Goal: Task Accomplishment & Management: Use online tool/utility

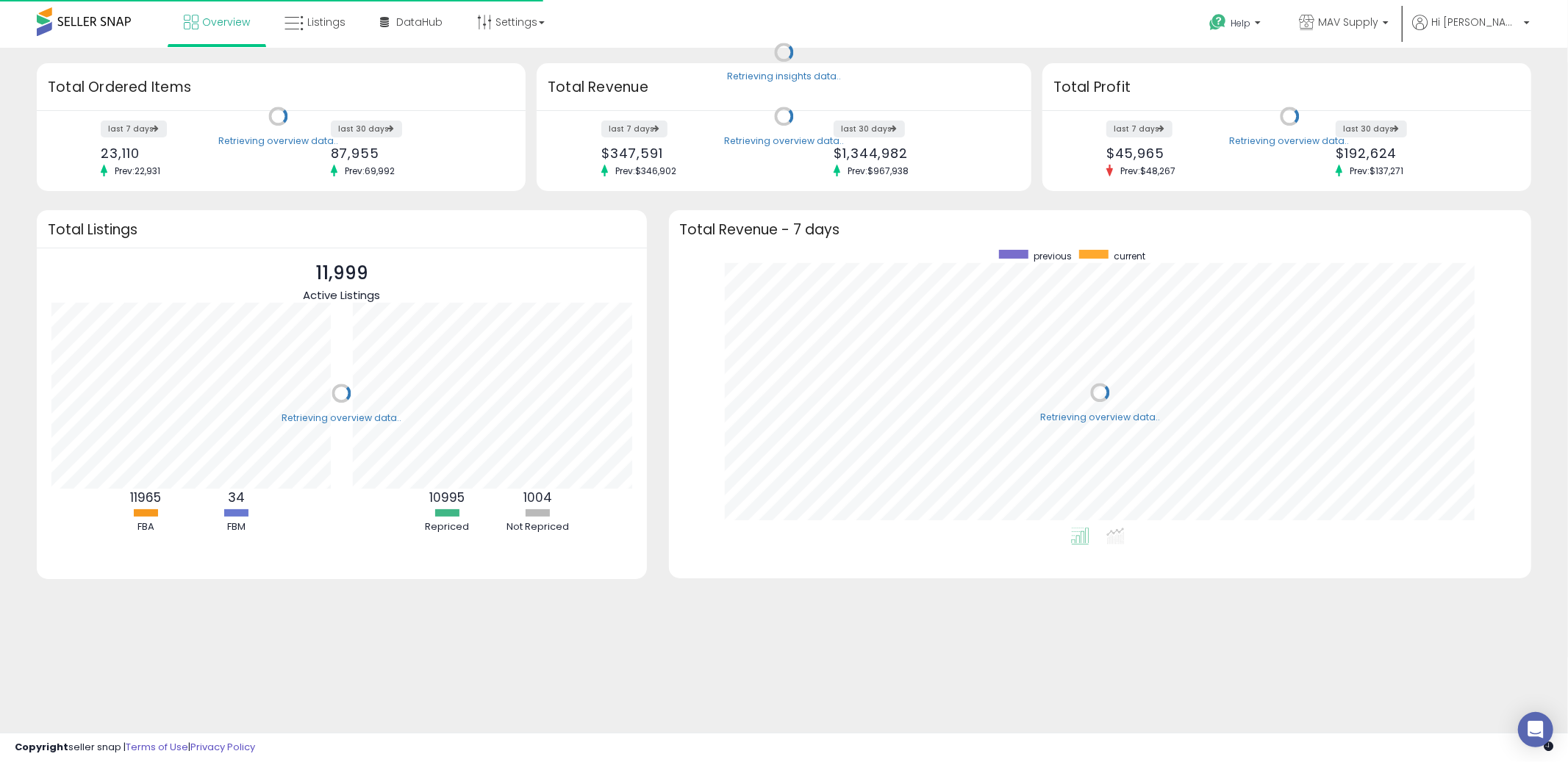
scroll to position [277, 834]
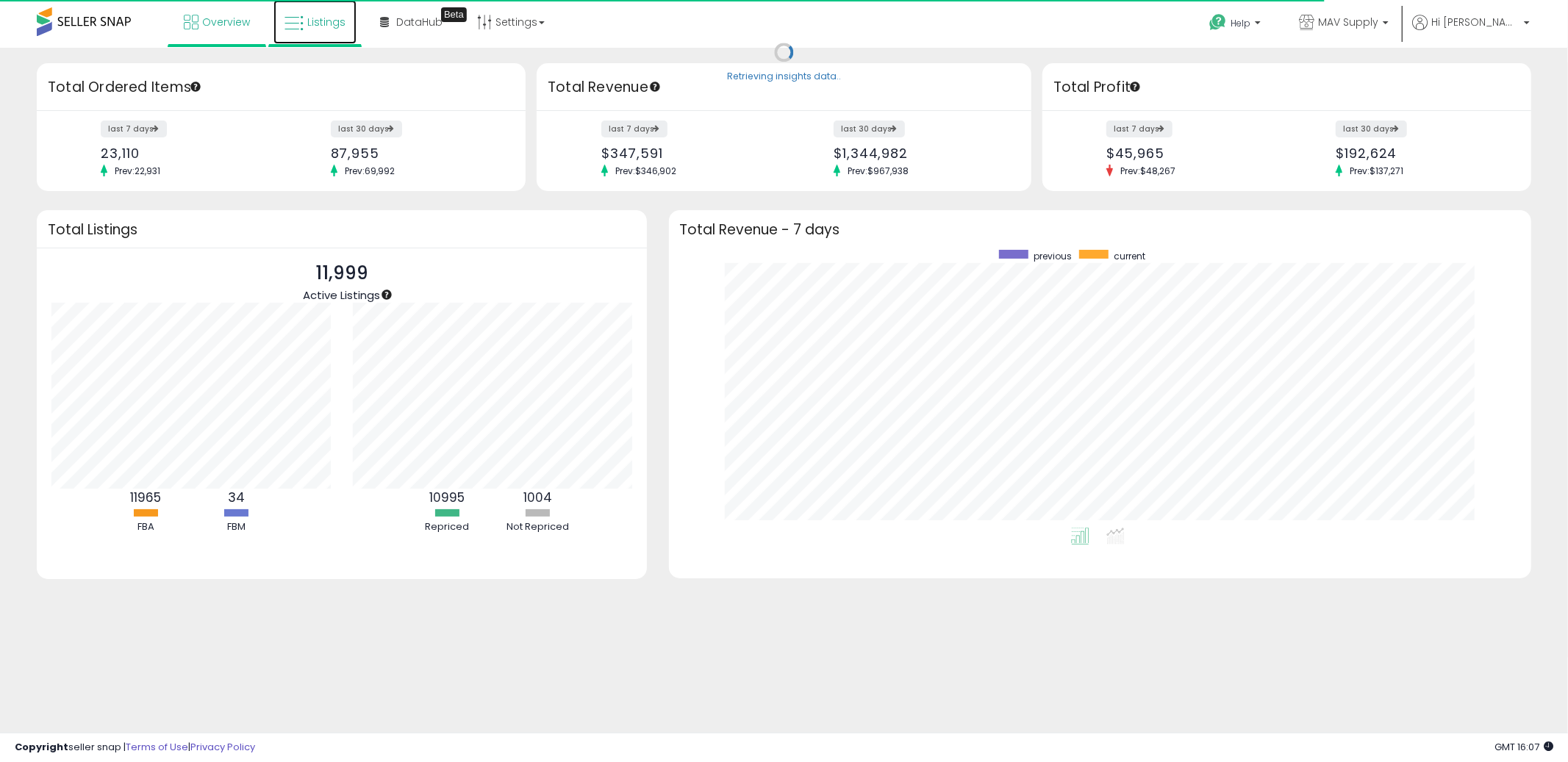
click at [333, 21] on span "Listings" at bounding box center [326, 21] width 38 height 15
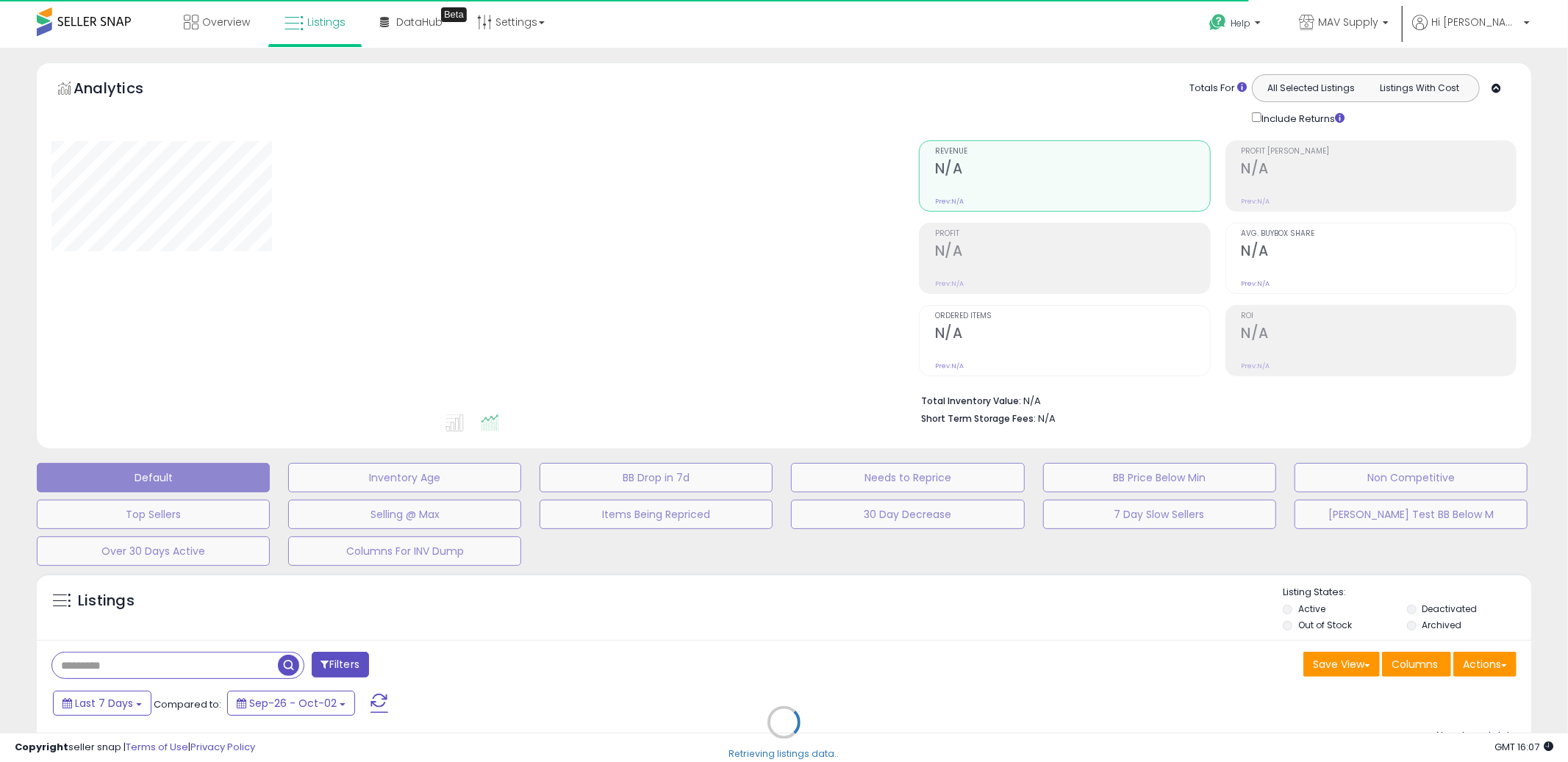
click at [188, 655] on div "Retrieving listings data.." at bounding box center [784, 734] width 1516 height 335
click at [165, 663] on div "Retrieving listings data.." at bounding box center [784, 734] width 1516 height 335
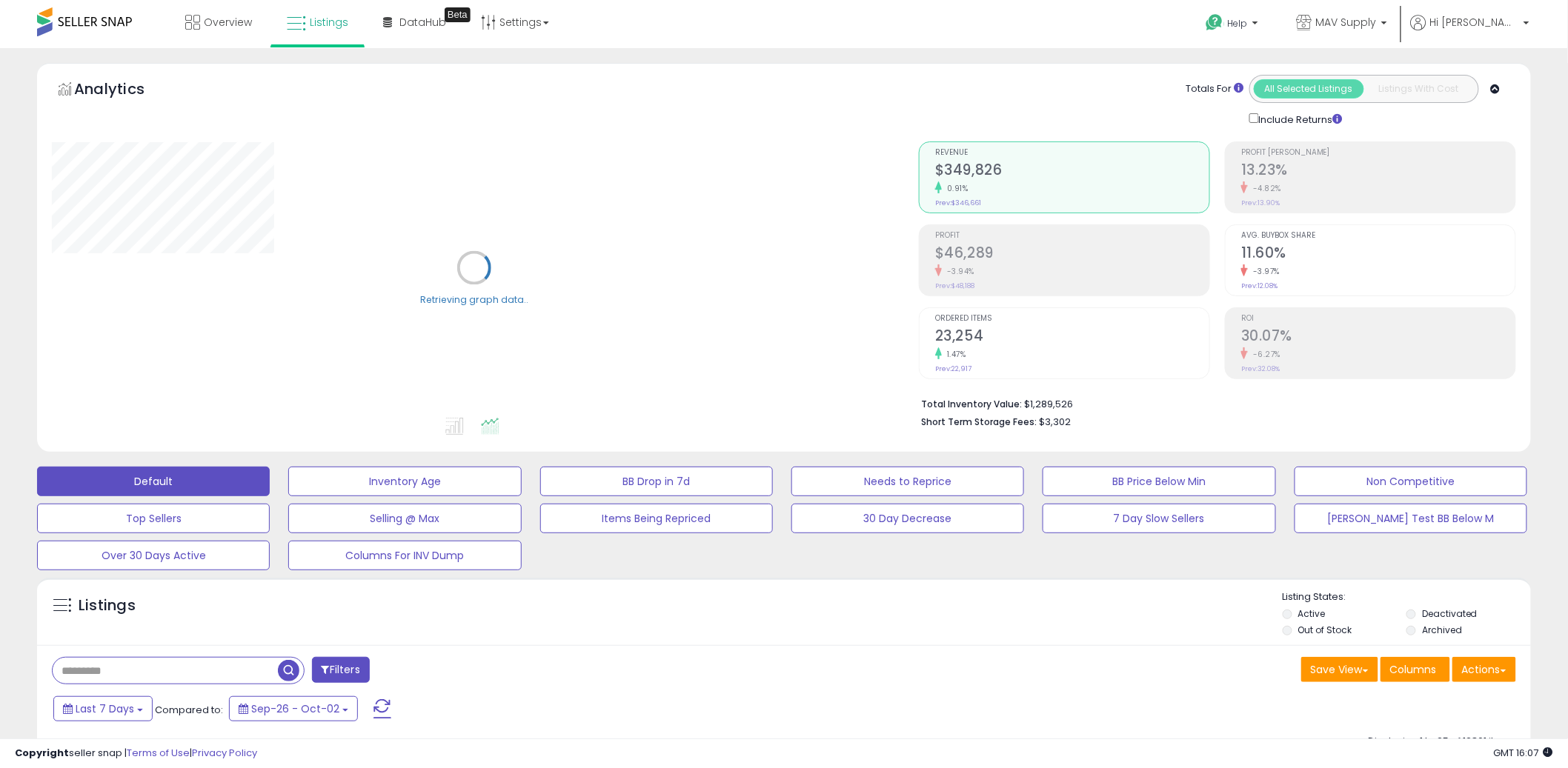
click at [223, 672] on input "text" at bounding box center [165, 671] width 225 height 26
paste input "**********"
type input "**********"
click at [425, 670] on span "button" at bounding box center [432, 671] width 22 height 22
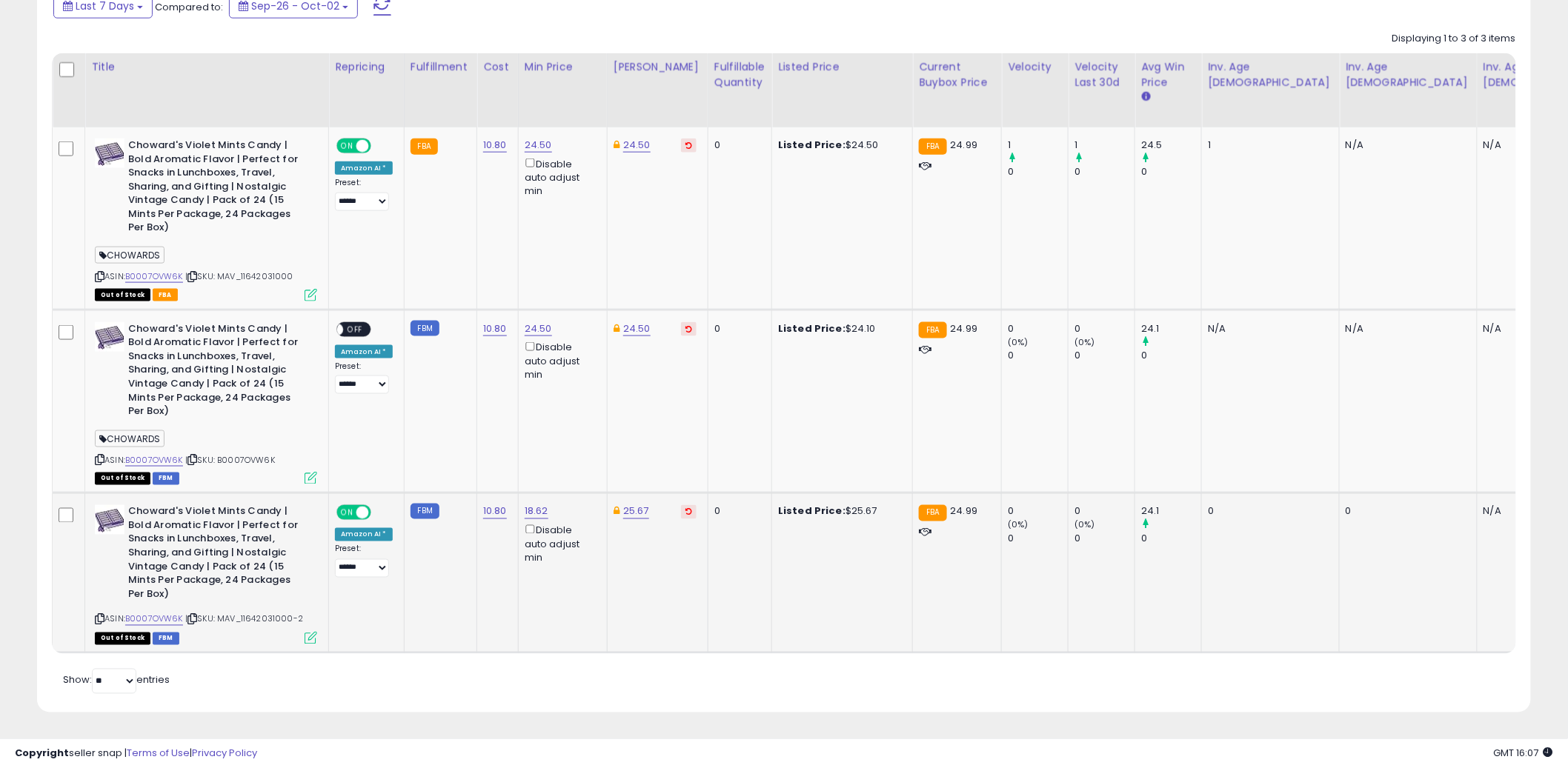
scroll to position [304, 867]
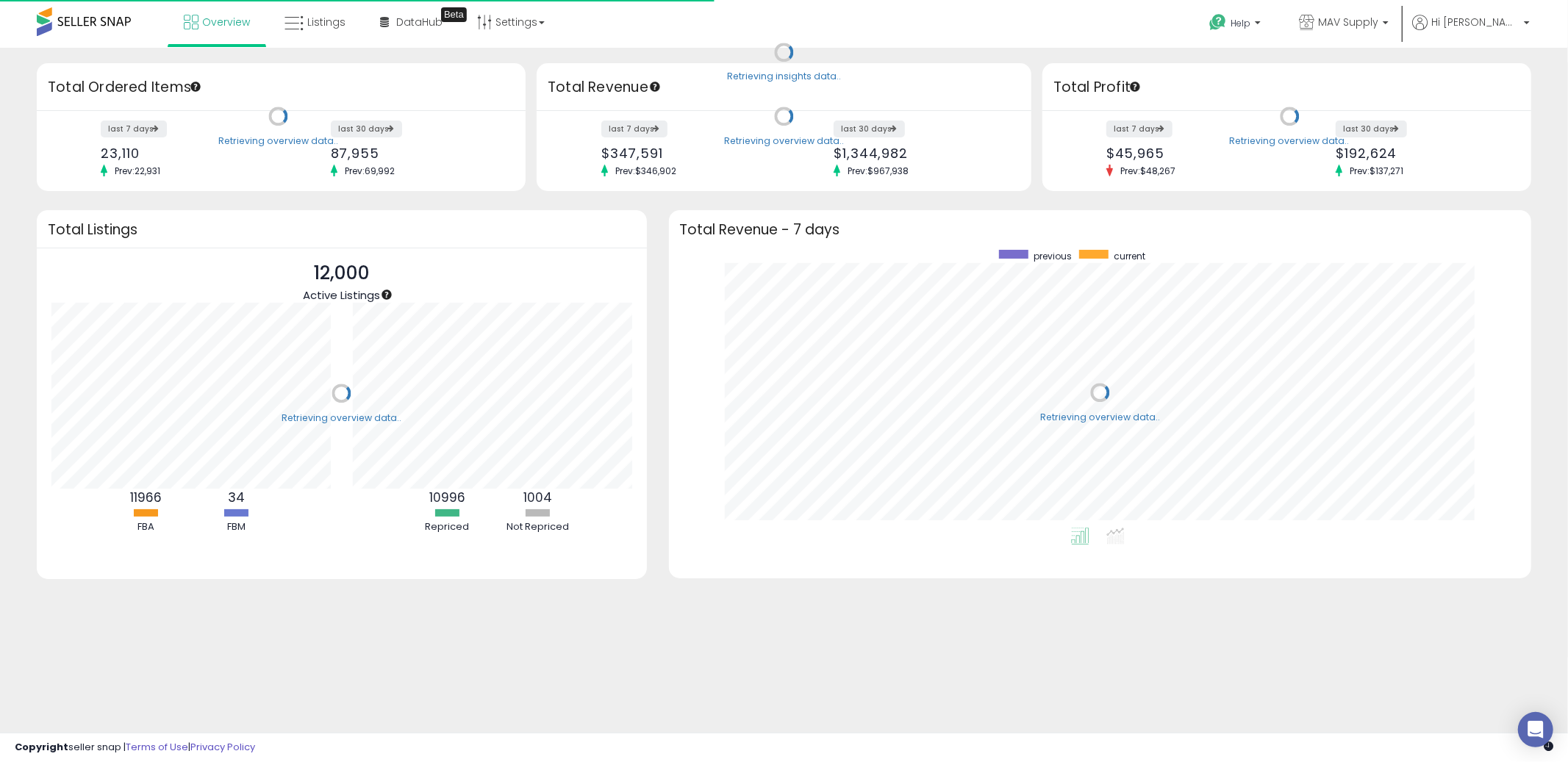
scroll to position [277, 834]
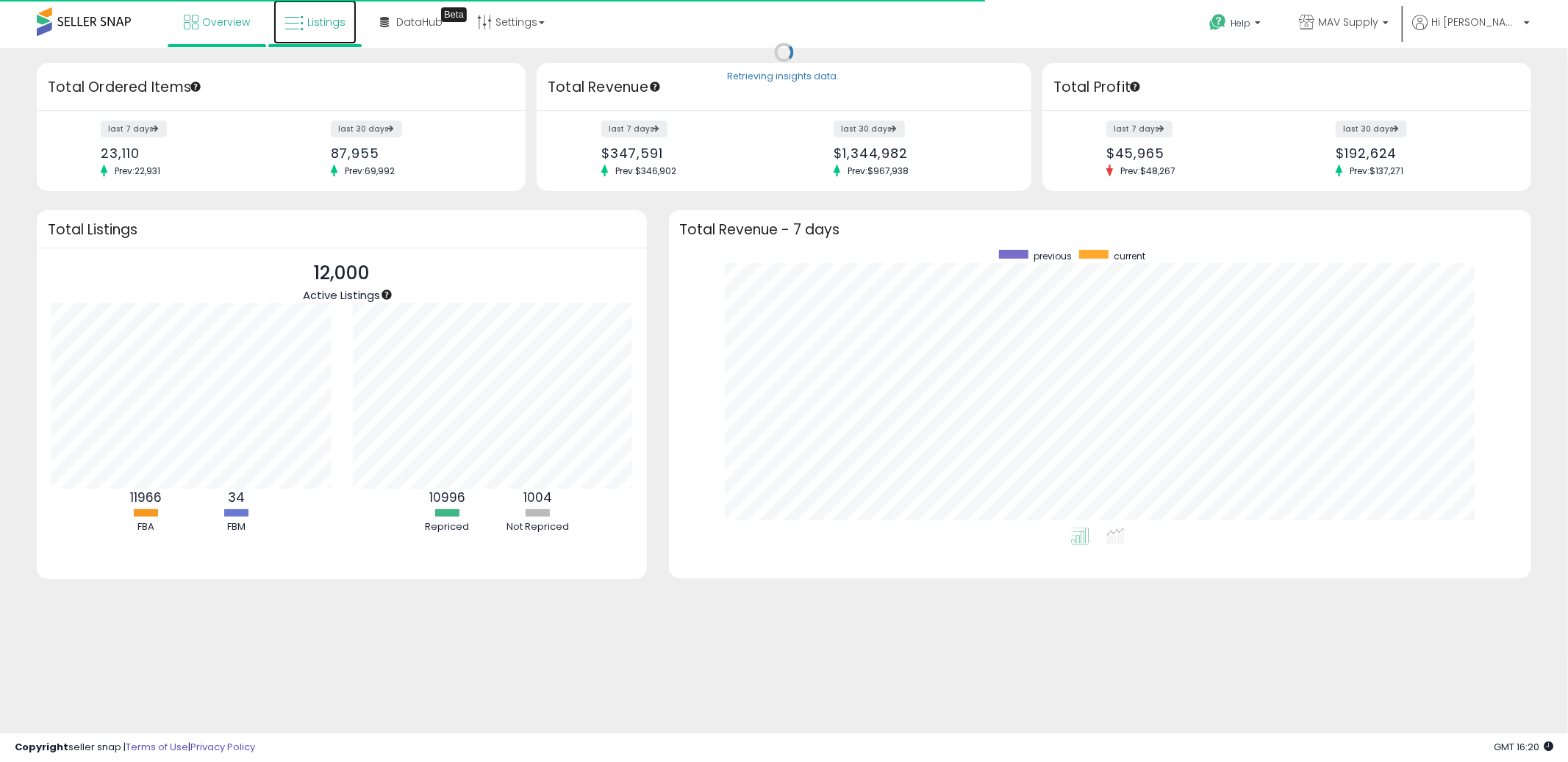
click at [296, 23] on icon at bounding box center [294, 23] width 19 height 19
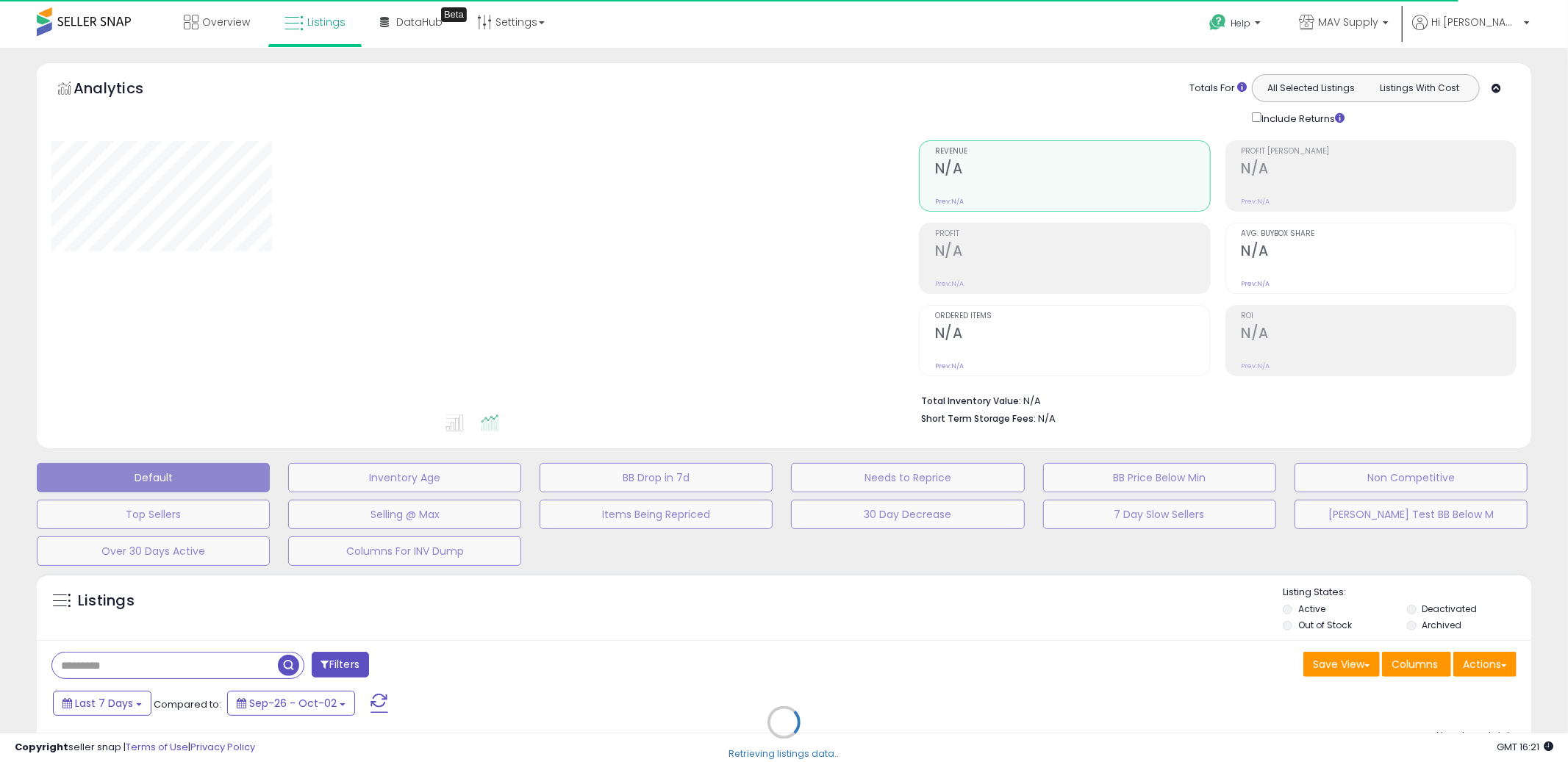
click at [1280, 679] on div "Retrieving listings data.." at bounding box center [784, 734] width 1516 height 335
click at [1484, 662] on div "Retrieving listings data.." at bounding box center [784, 734] width 1516 height 335
click at [1458, 717] on div "Retrieving listings data.." at bounding box center [784, 734] width 1516 height 335
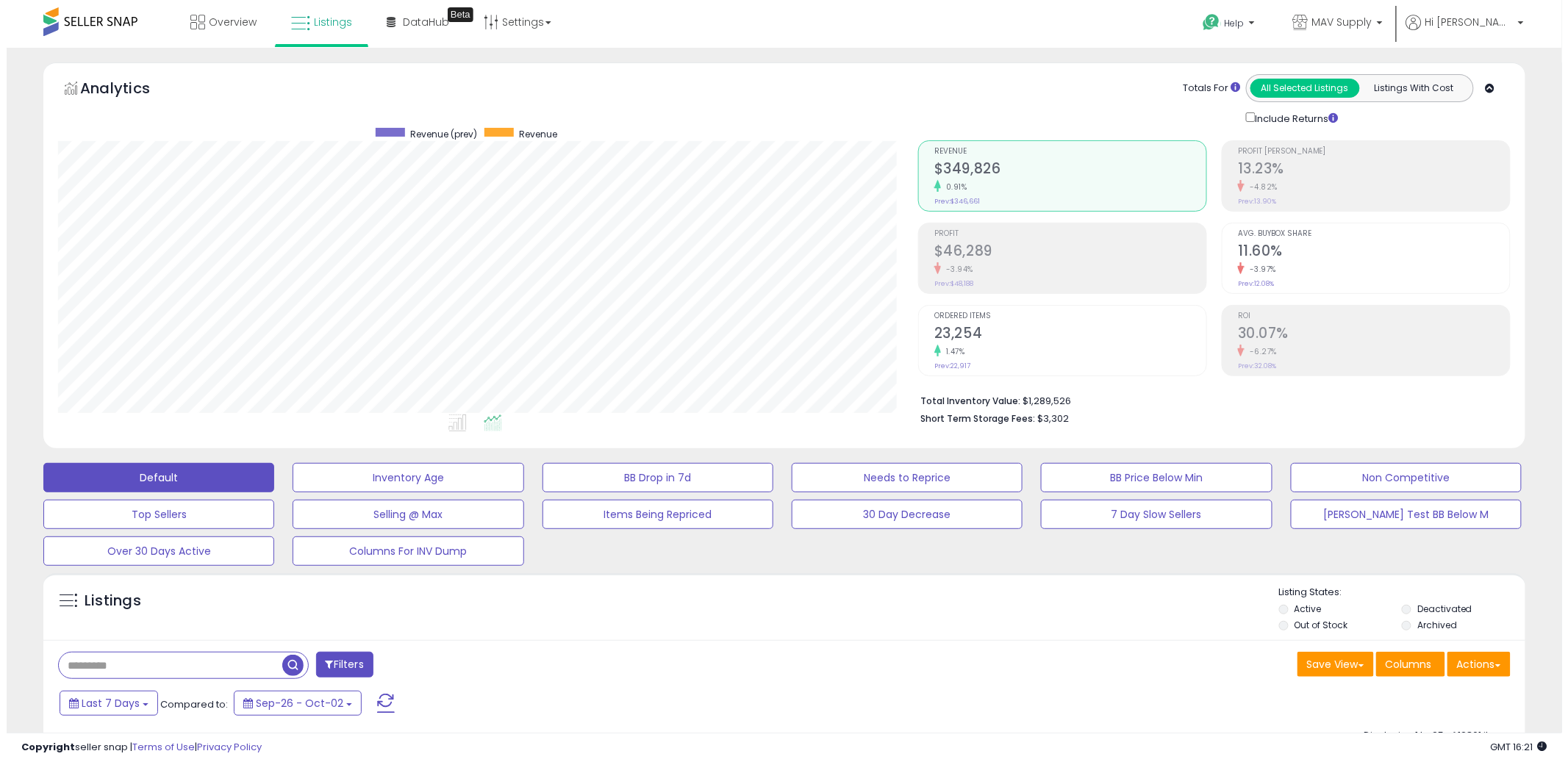
scroll to position [302, 860]
click at [1478, 659] on button "Actions" at bounding box center [1472, 664] width 64 height 25
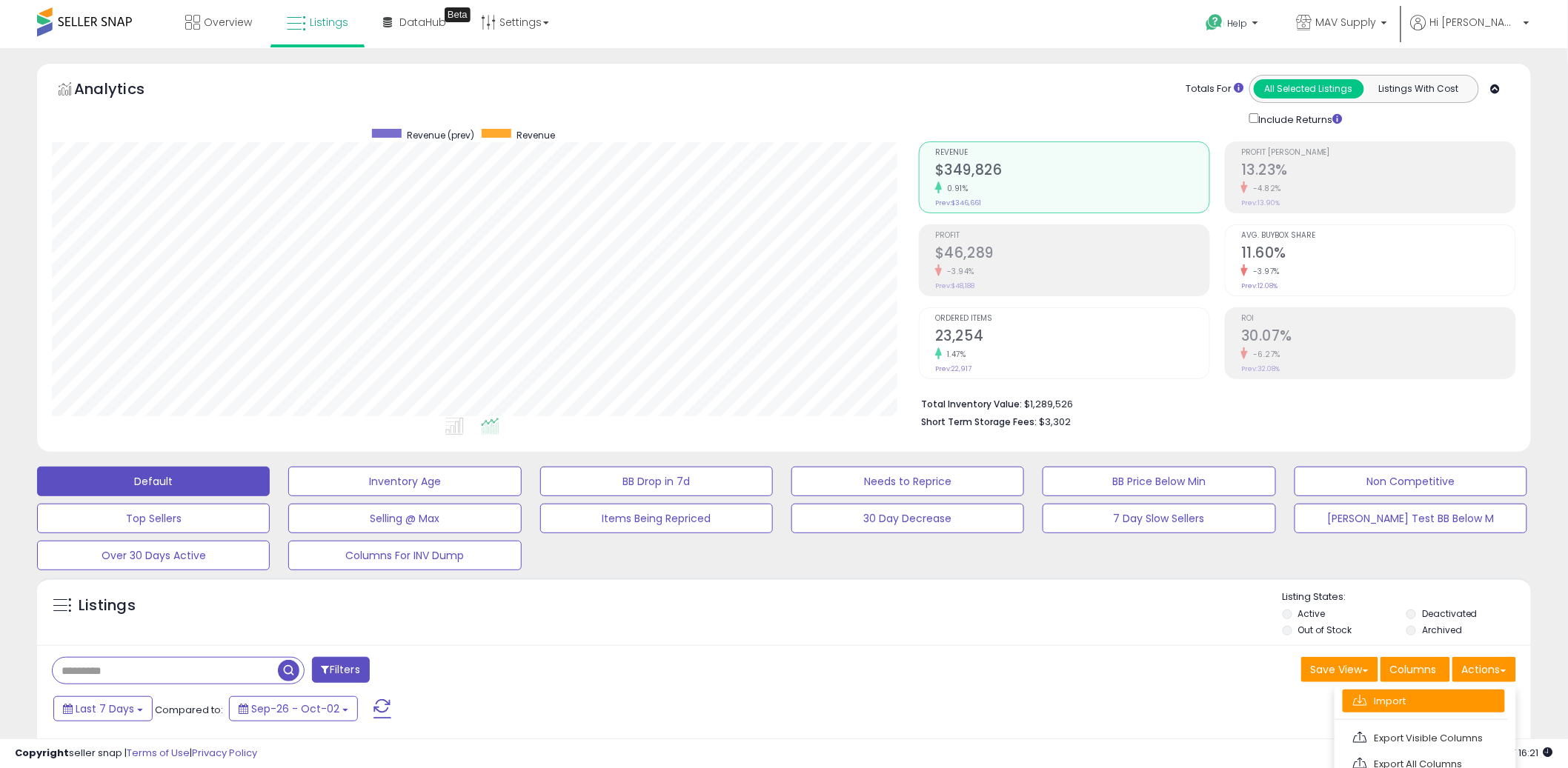
click at [1451, 712] on link "Import" at bounding box center [1424, 702] width 162 height 23
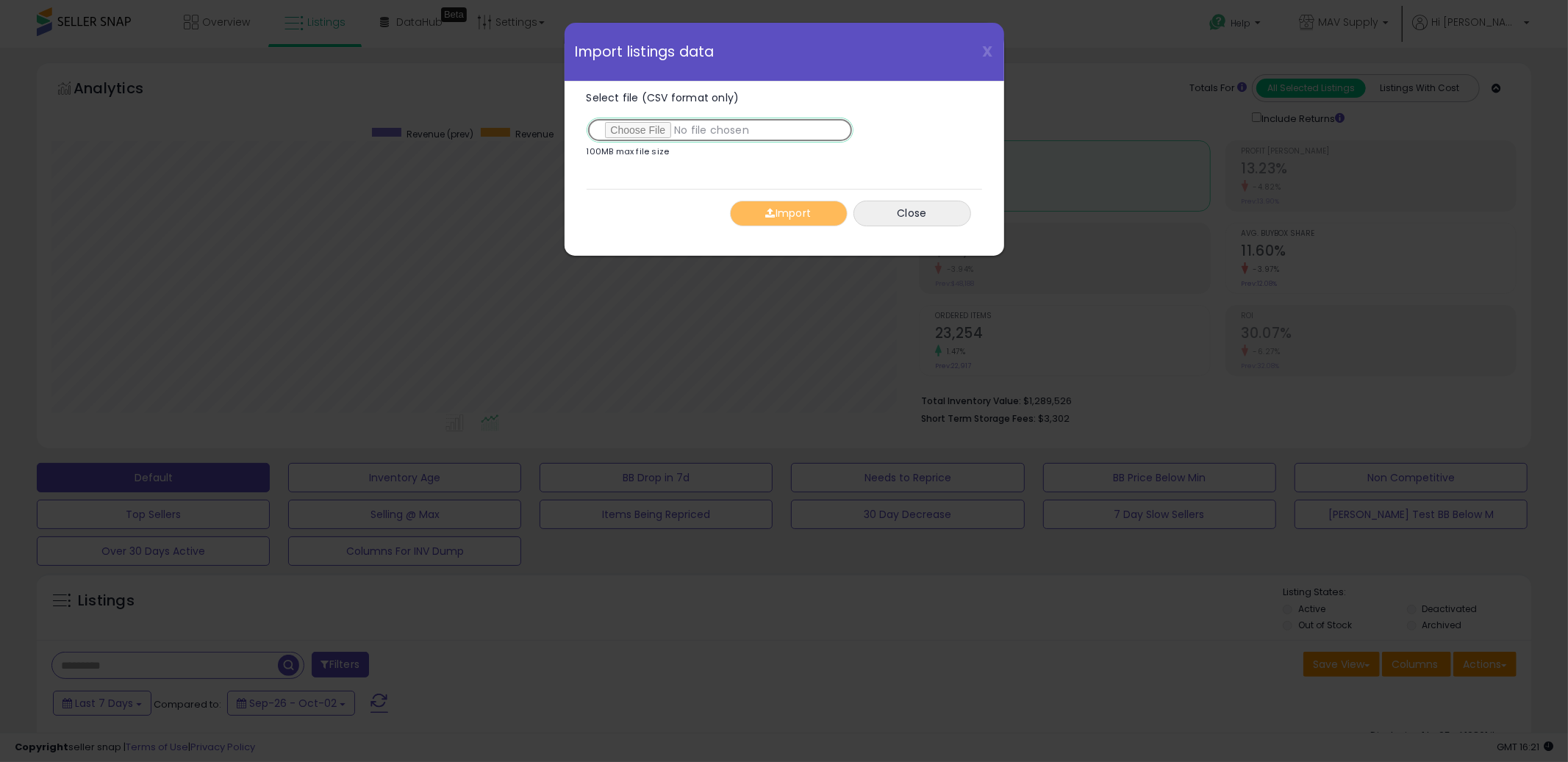
click at [628, 128] on input "Select file (CSV format only)" at bounding box center [720, 130] width 266 height 25
click at [795, 211] on button "Import" at bounding box center [789, 214] width 118 height 26
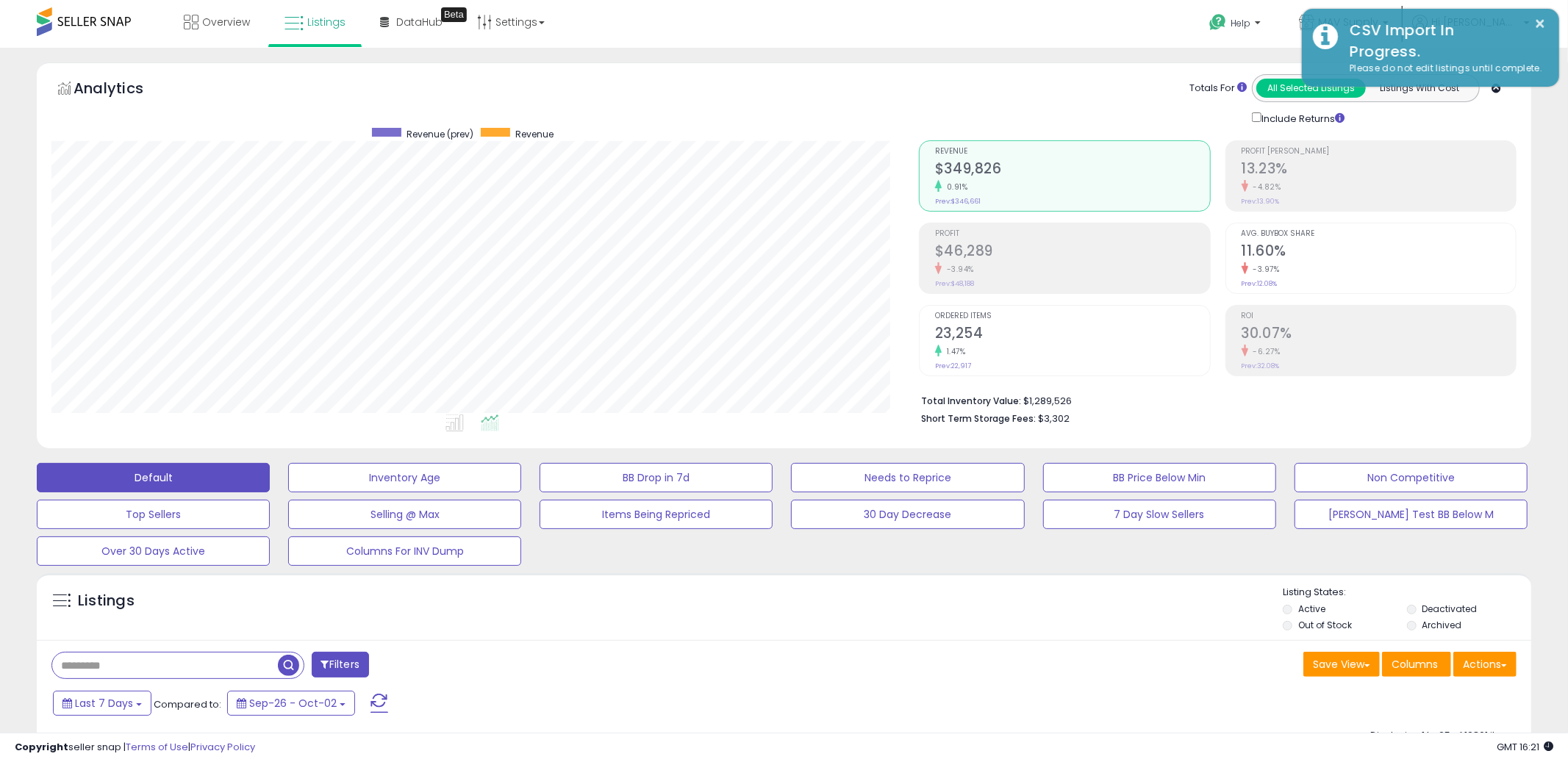
scroll to position [734862, 734106]
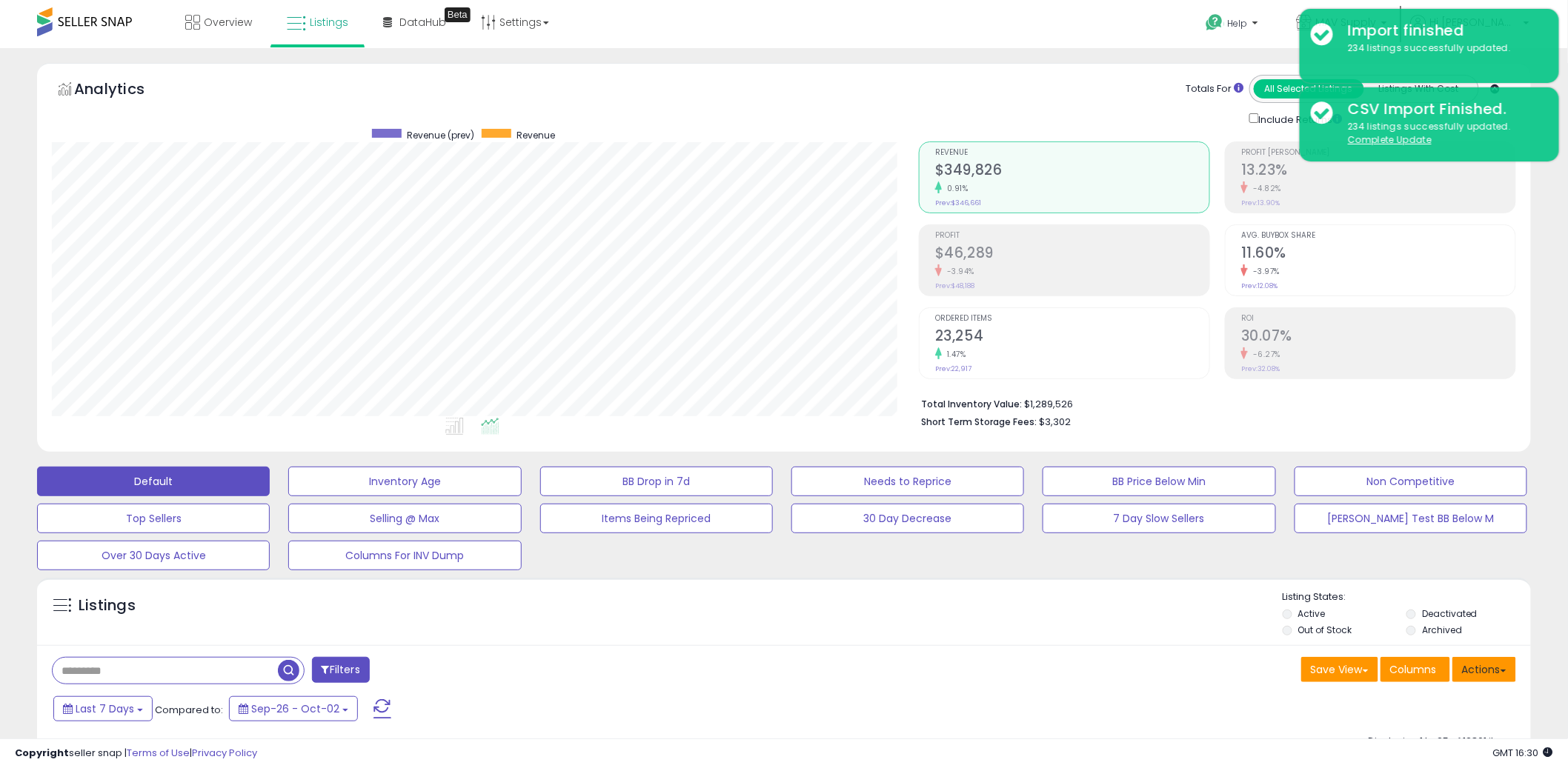
click at [1477, 679] on button "Actions" at bounding box center [1485, 669] width 64 height 25
click at [1411, 714] on ul "Import Export Visible Columns Export All Columns Export Related Asins" at bounding box center [1425, 746] width 181 height 120
click at [1411, 709] on div "Last 7 Days Compared to: Sep-26 - Oct-02" at bounding box center [782, 710] width 1487 height 33
click at [1471, 672] on button "Actions" at bounding box center [1485, 669] width 64 height 25
click at [1435, 695] on link "Import" at bounding box center [1424, 702] width 162 height 23
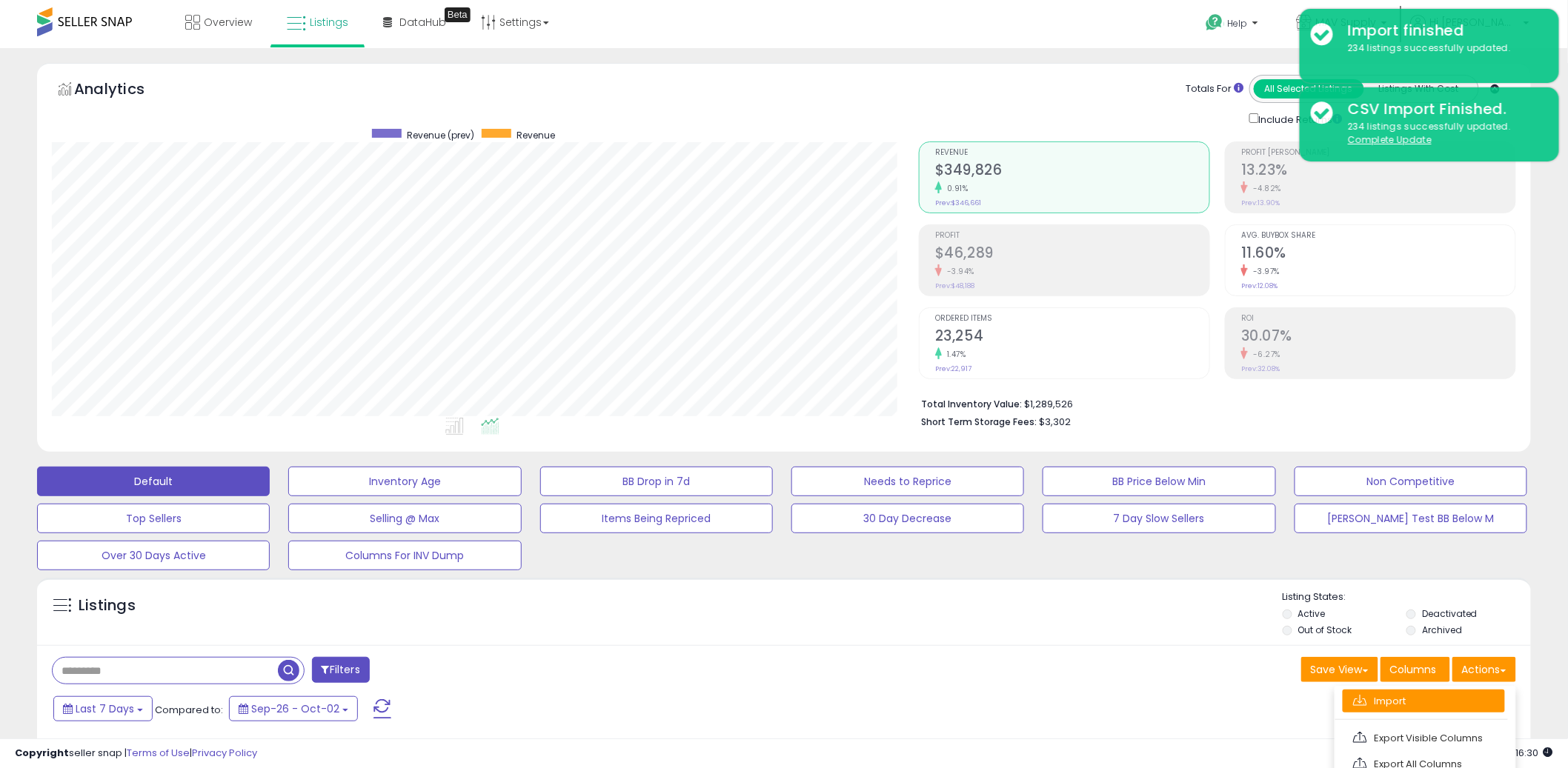
scroll to position [304, 875]
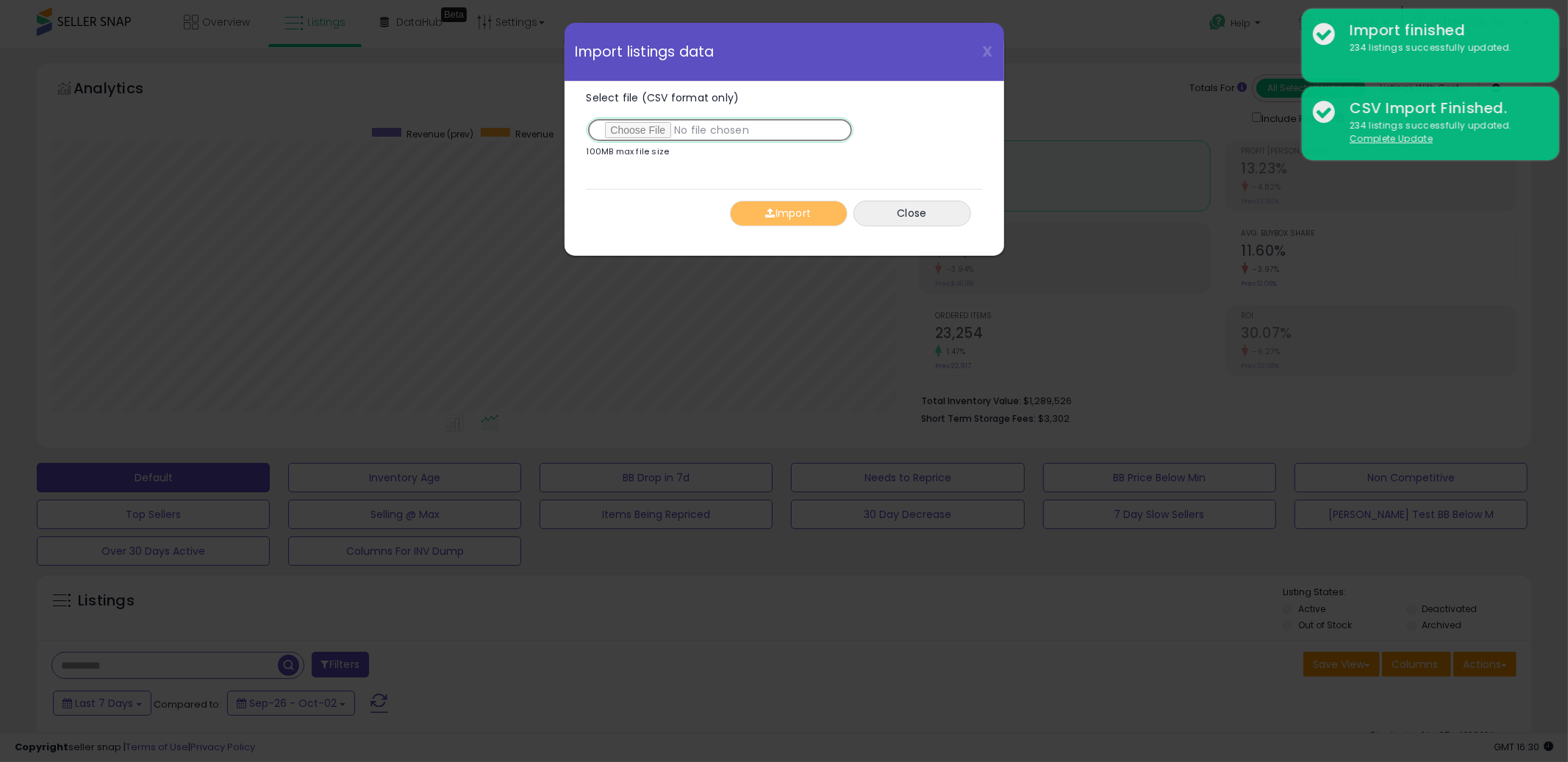
click at [635, 131] on input "Select file (CSV format only)" at bounding box center [720, 130] width 266 height 25
type input "**********"
click at [797, 217] on button "Import" at bounding box center [789, 214] width 118 height 26
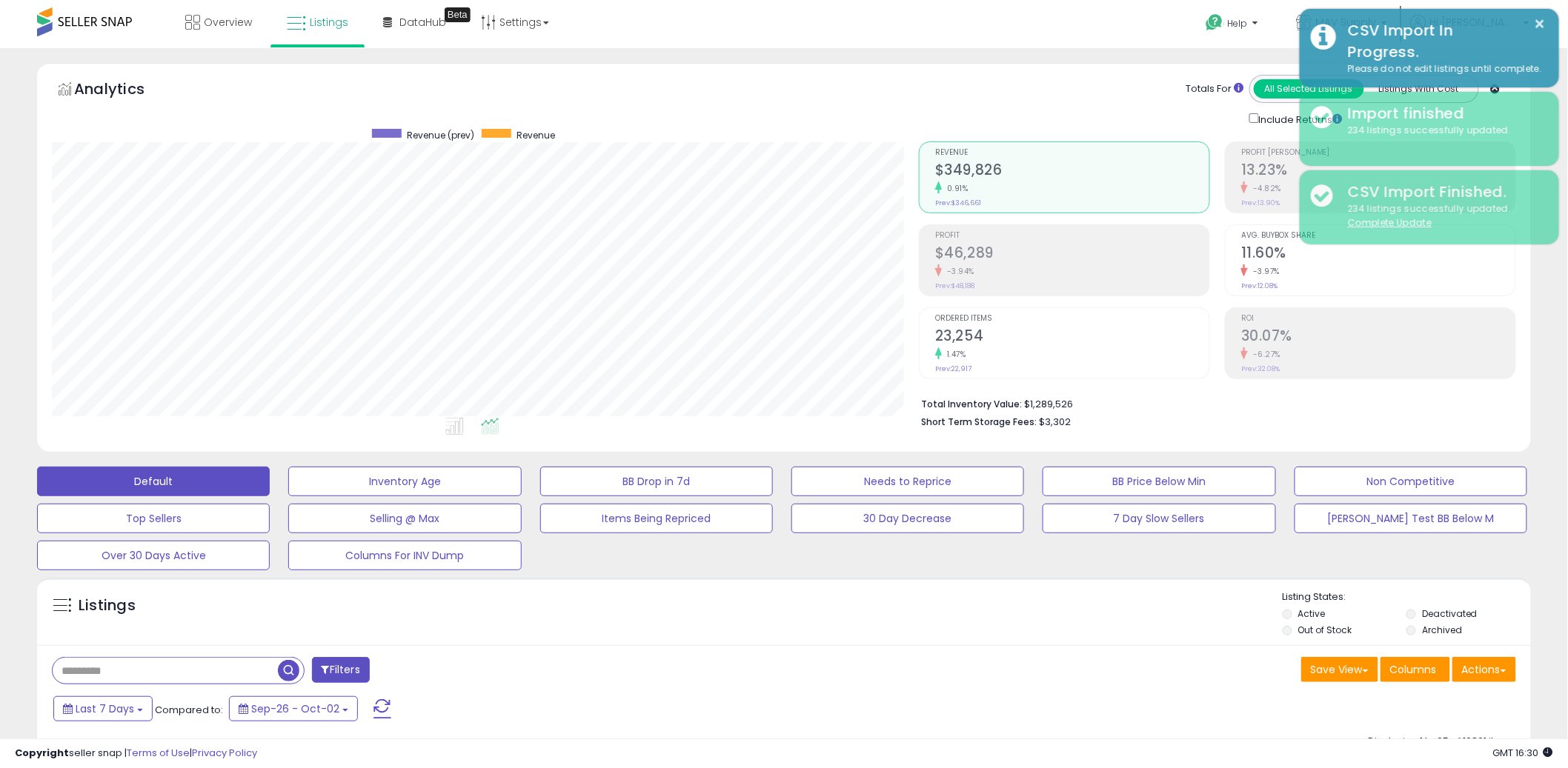
scroll to position [740648, 740250]
